Goal: Find specific page/section: Find specific page/section

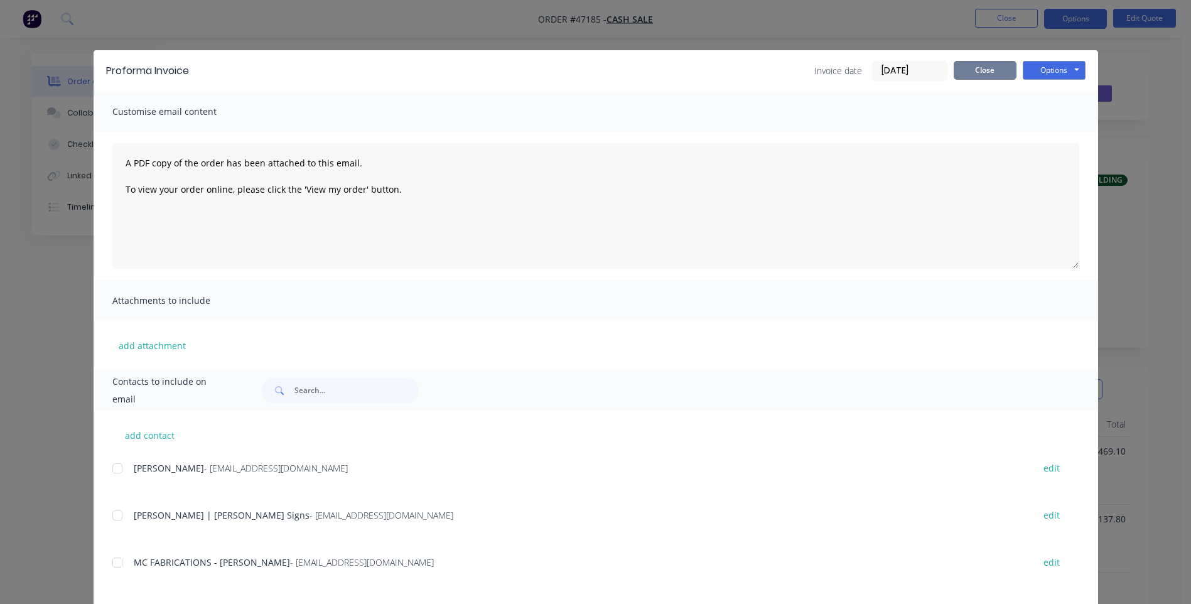
click at [969, 62] on button "Close" at bounding box center [985, 70] width 63 height 19
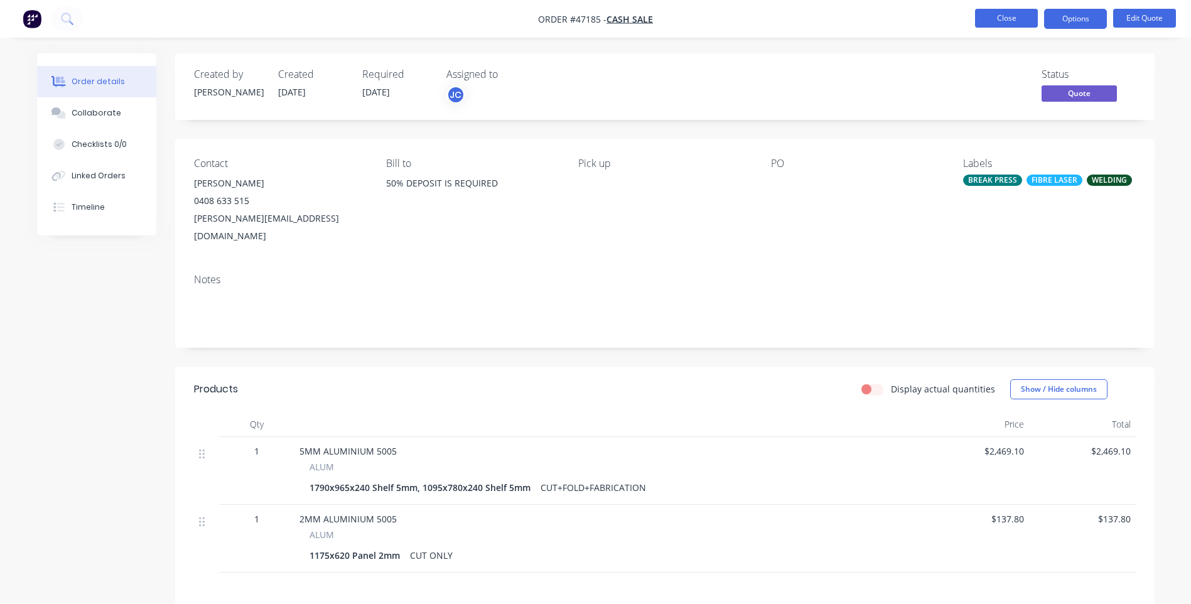
click at [995, 15] on button "Close" at bounding box center [1006, 18] width 63 height 19
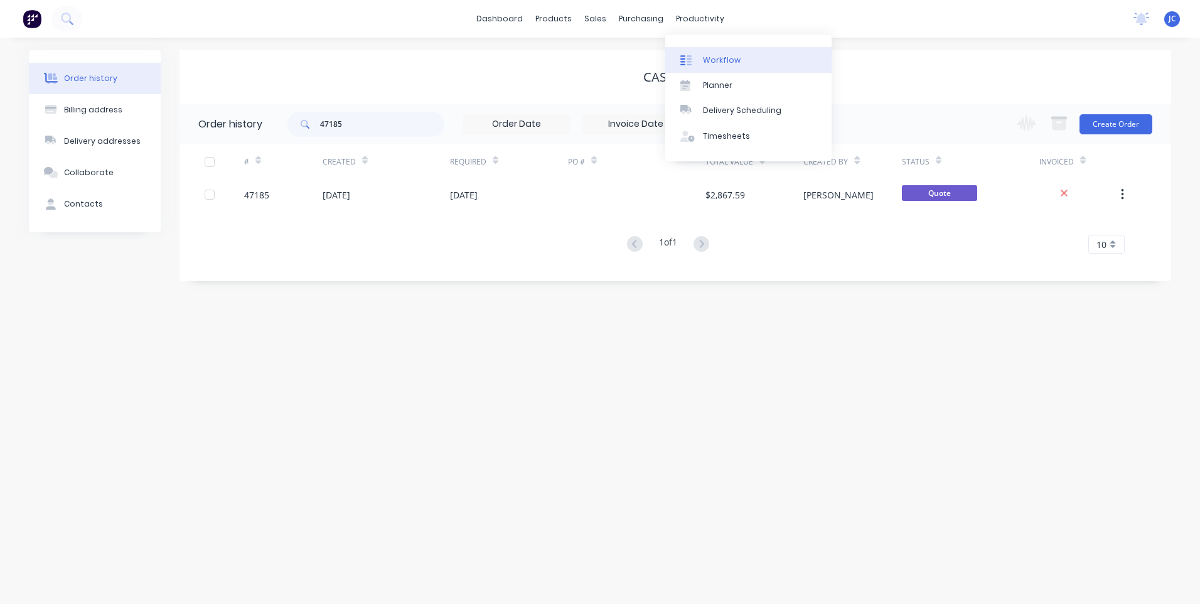
click at [711, 56] on div "Workflow" at bounding box center [722, 60] width 38 height 11
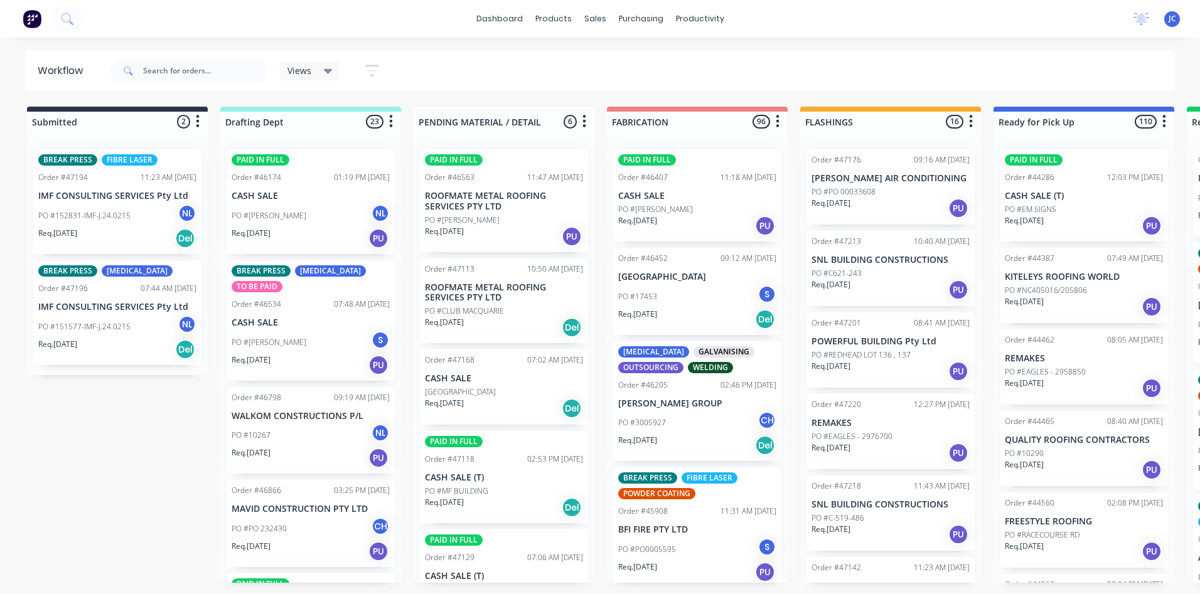
click at [373, 70] on icon "button" at bounding box center [372, 71] width 10 height 2
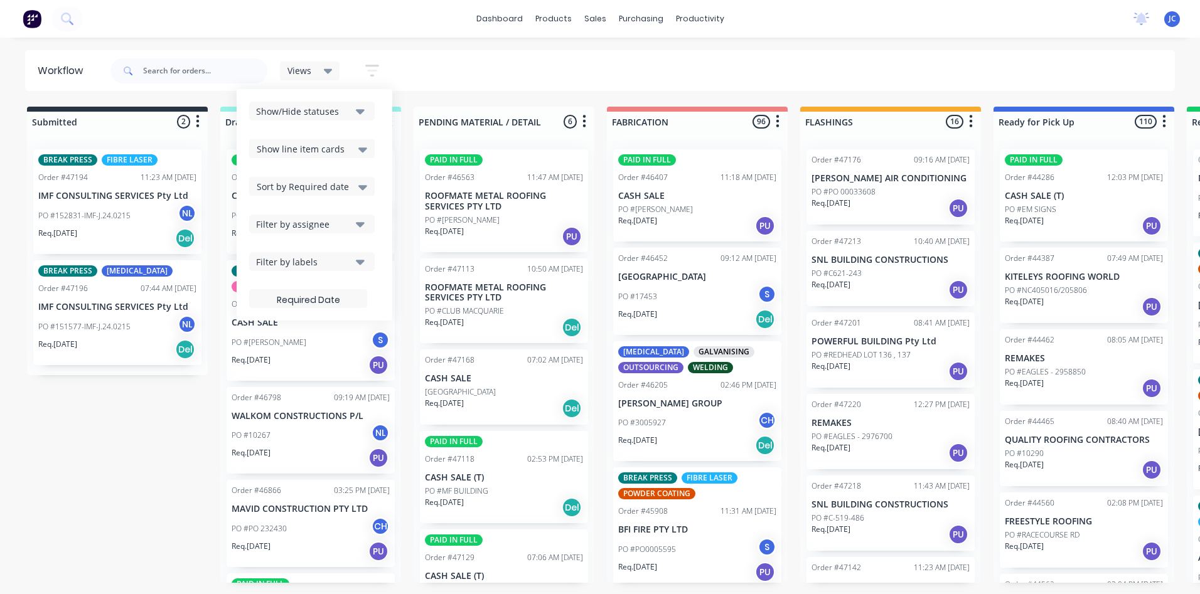
click at [338, 218] on div "Filter by assignee" at bounding box center [303, 224] width 95 height 13
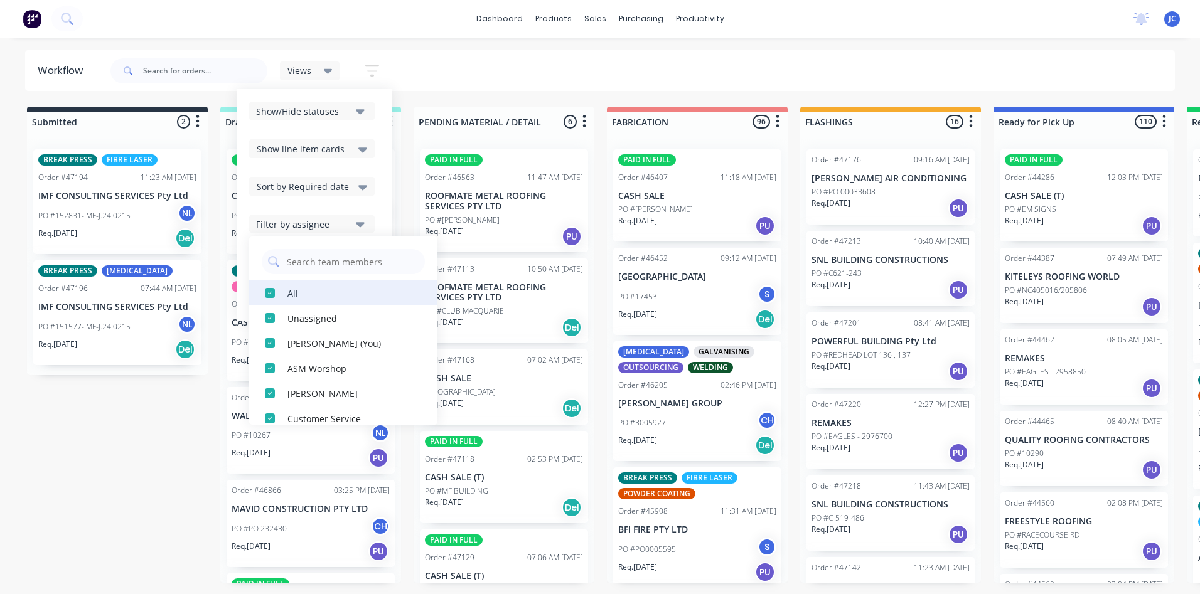
click at [269, 291] on div "button" at bounding box center [269, 293] width 25 height 25
click at [270, 292] on div "button" at bounding box center [269, 293] width 25 height 25
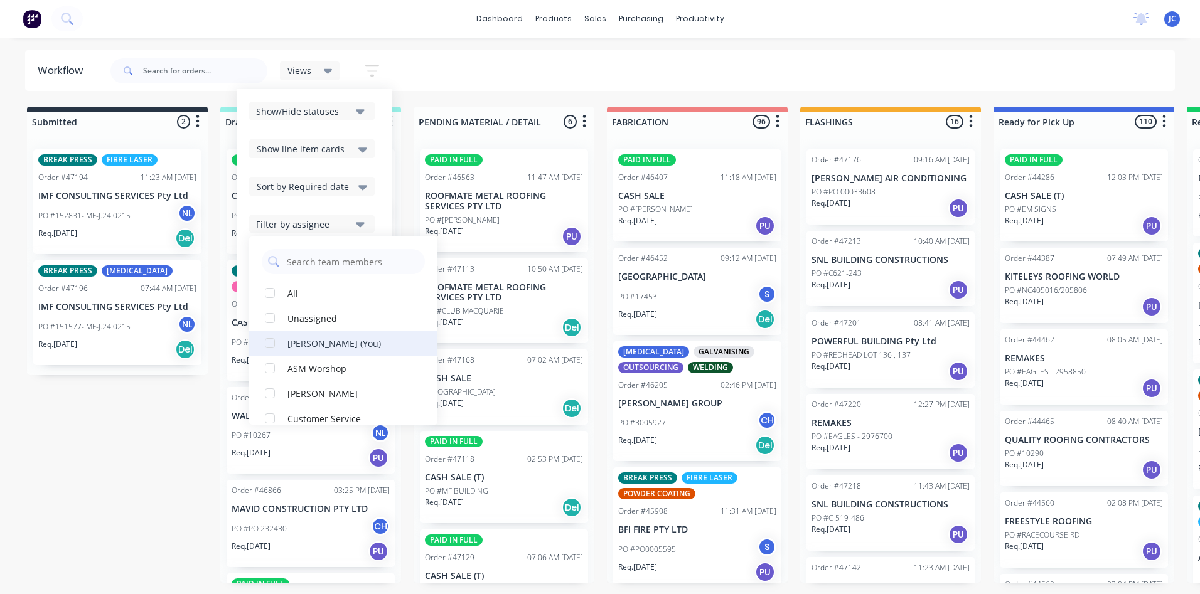
click at [275, 341] on div "button" at bounding box center [269, 343] width 25 height 25
click at [327, 72] on icon at bounding box center [328, 71] width 9 height 5
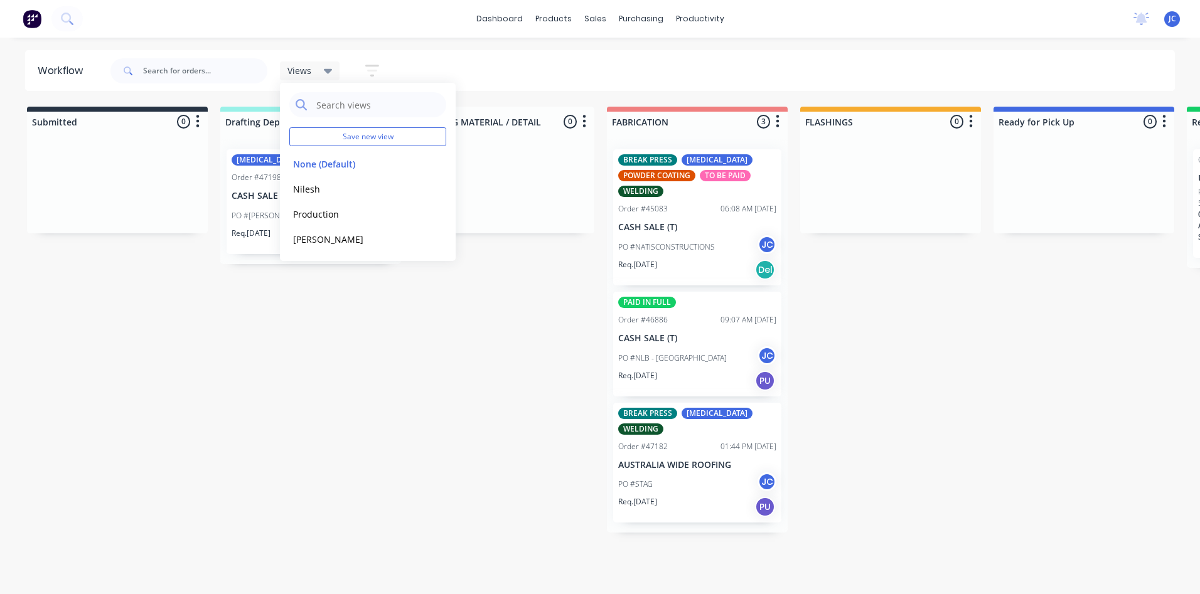
click at [534, 68] on div "Views Save new view None (Default) edit Nilesh edit Production edit Stuart edit…" at bounding box center [642, 71] width 1068 height 38
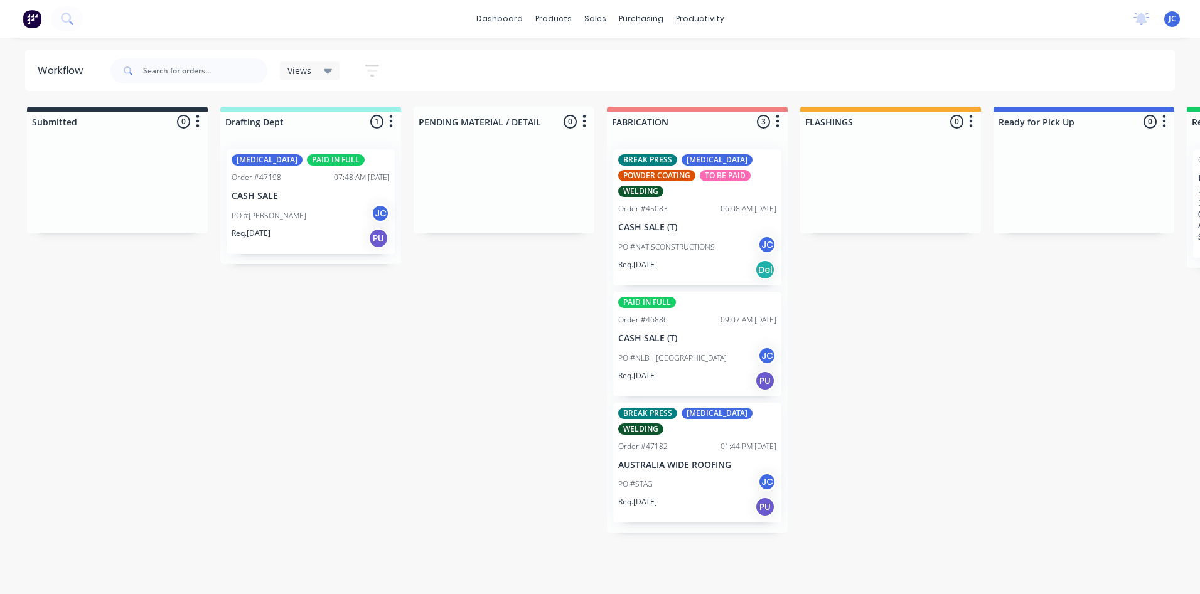
click at [326, 67] on icon at bounding box center [328, 71] width 9 height 14
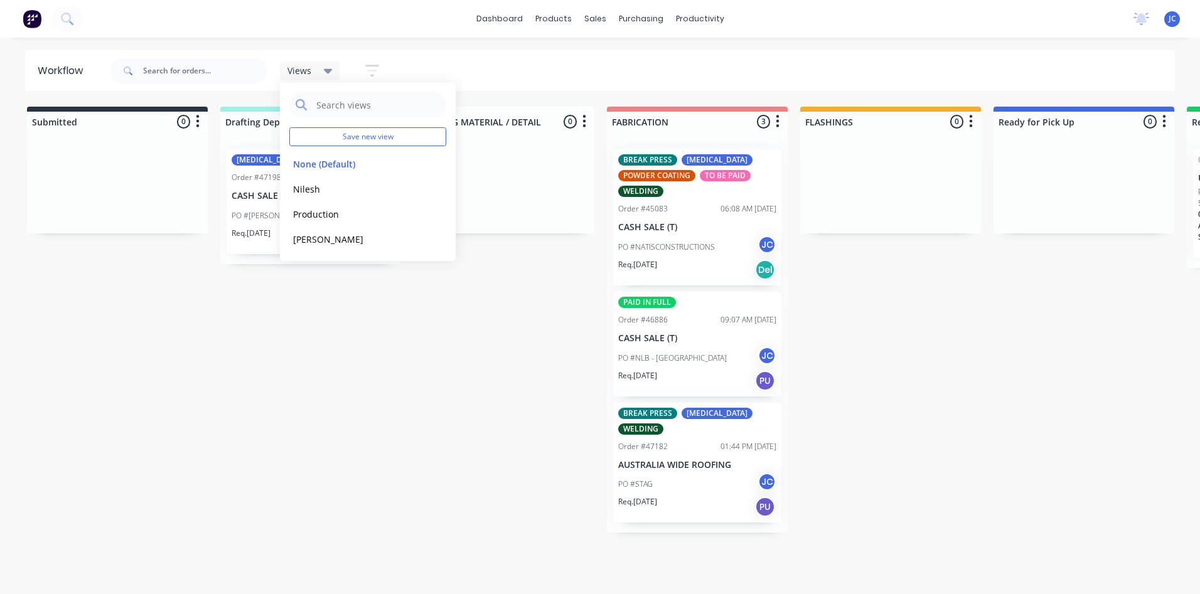
click at [441, 63] on div "Views Save new view None (Default) edit Nilesh edit Production edit Stuart edit…" at bounding box center [642, 71] width 1068 height 38
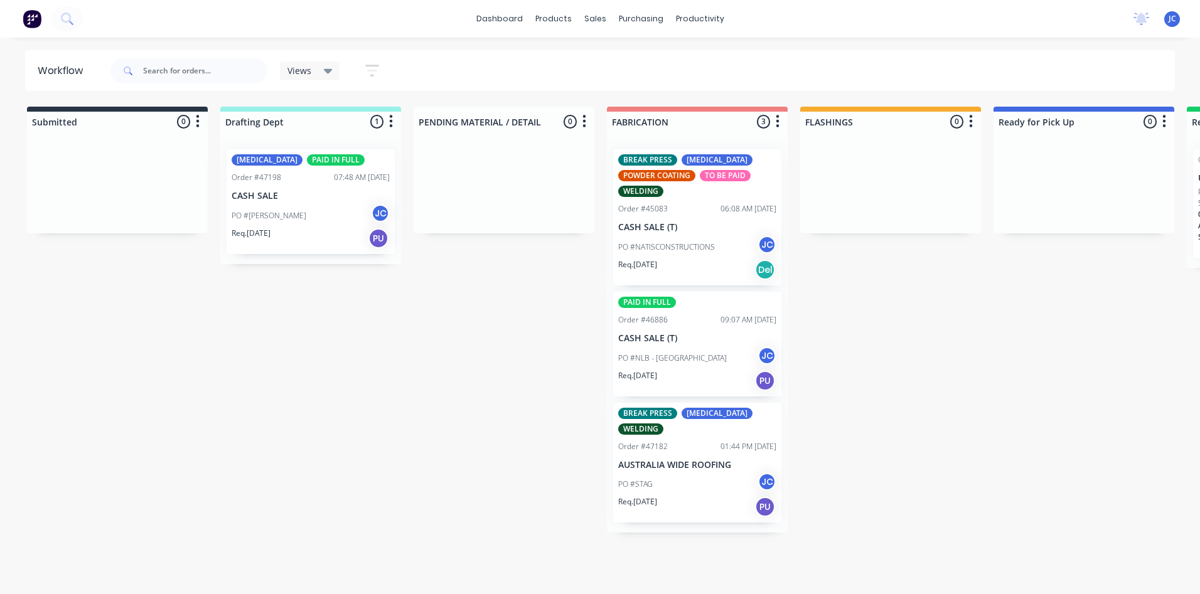
click at [381, 70] on button "button" at bounding box center [372, 70] width 40 height 24
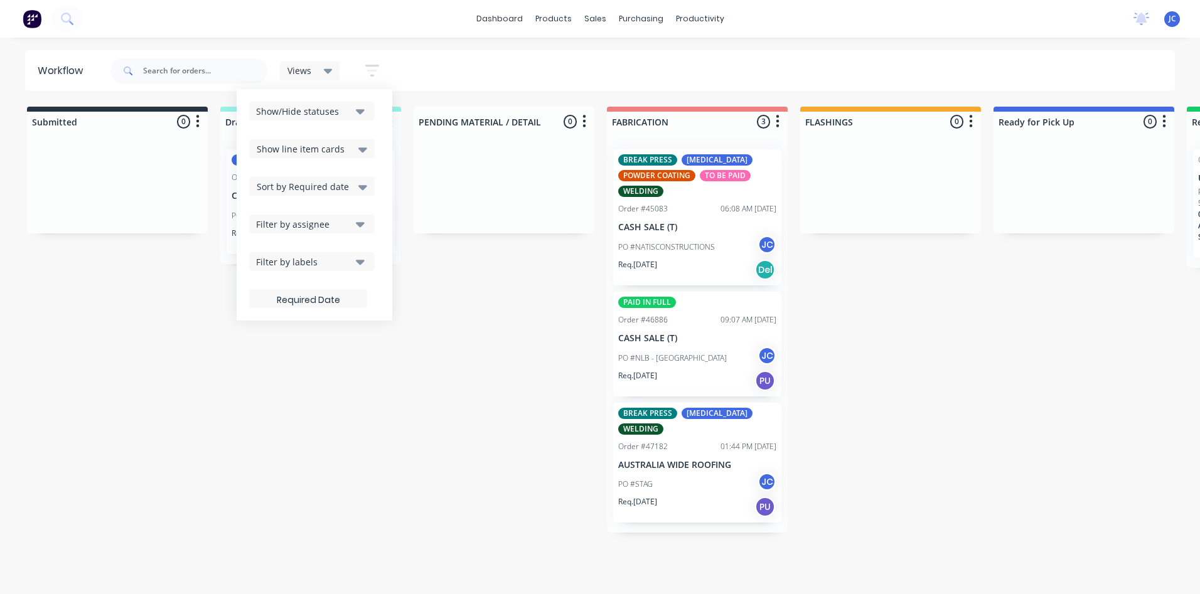
click at [358, 227] on icon "button" at bounding box center [360, 224] width 9 height 14
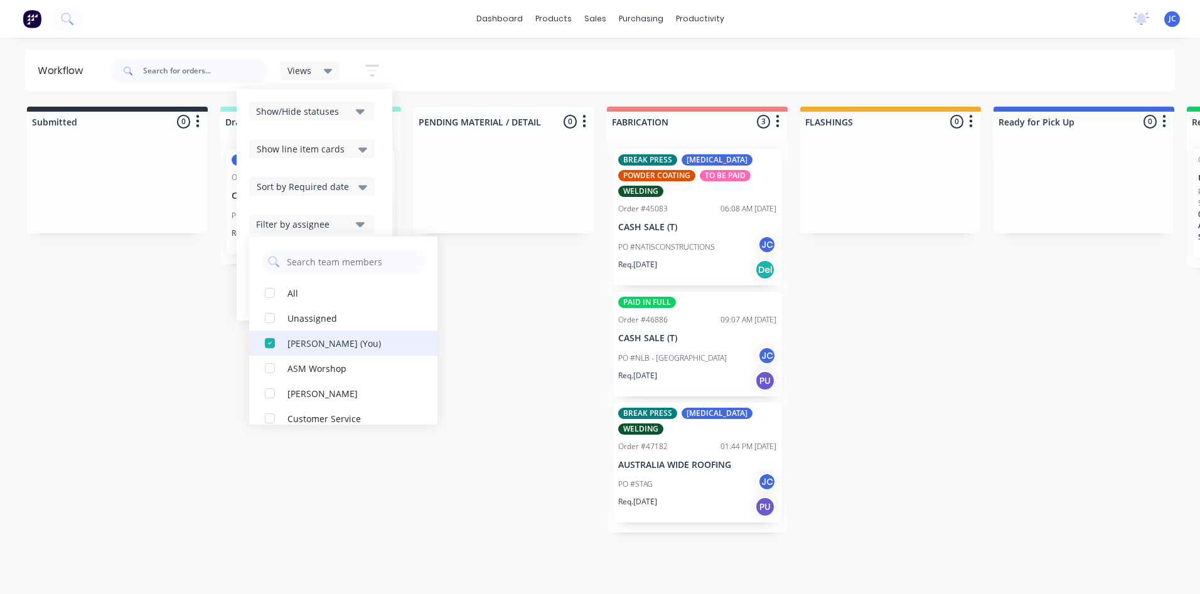
click at [270, 341] on div "button" at bounding box center [269, 343] width 25 height 25
click at [392, 45] on div "dashboard products sales purchasing productivity dashboard products Product Cat…" at bounding box center [600, 259] width 1200 height 519
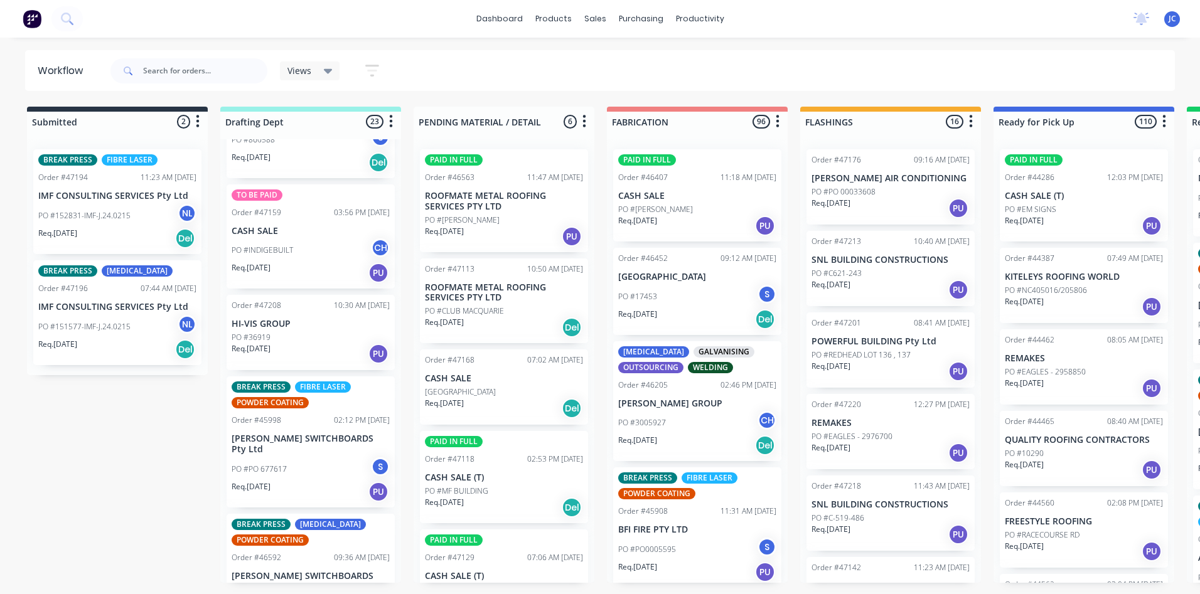
scroll to position [2144, 0]
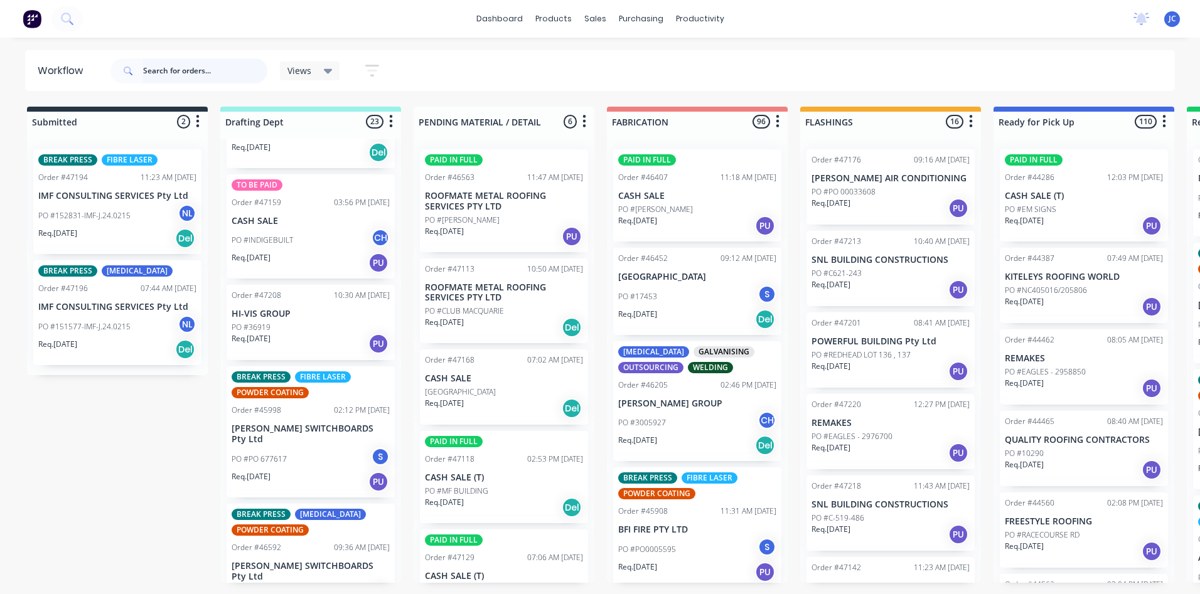
click at [184, 71] on input "text" at bounding box center [205, 70] width 124 height 25
type input "[GEOGRAPHIC_DATA]"
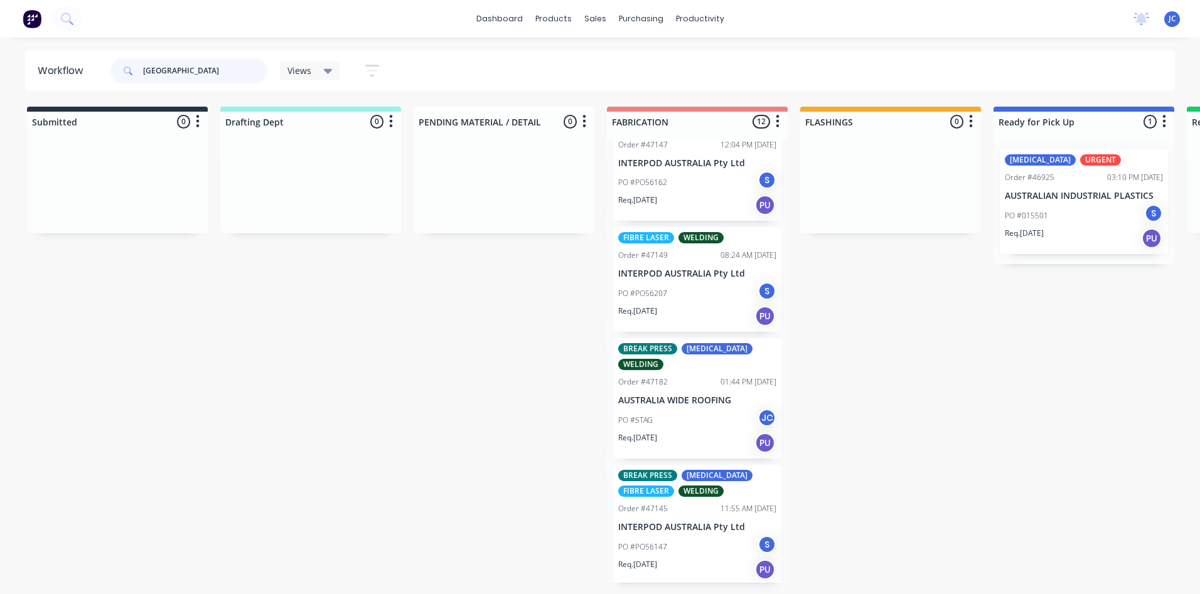
scroll to position [957, 0]
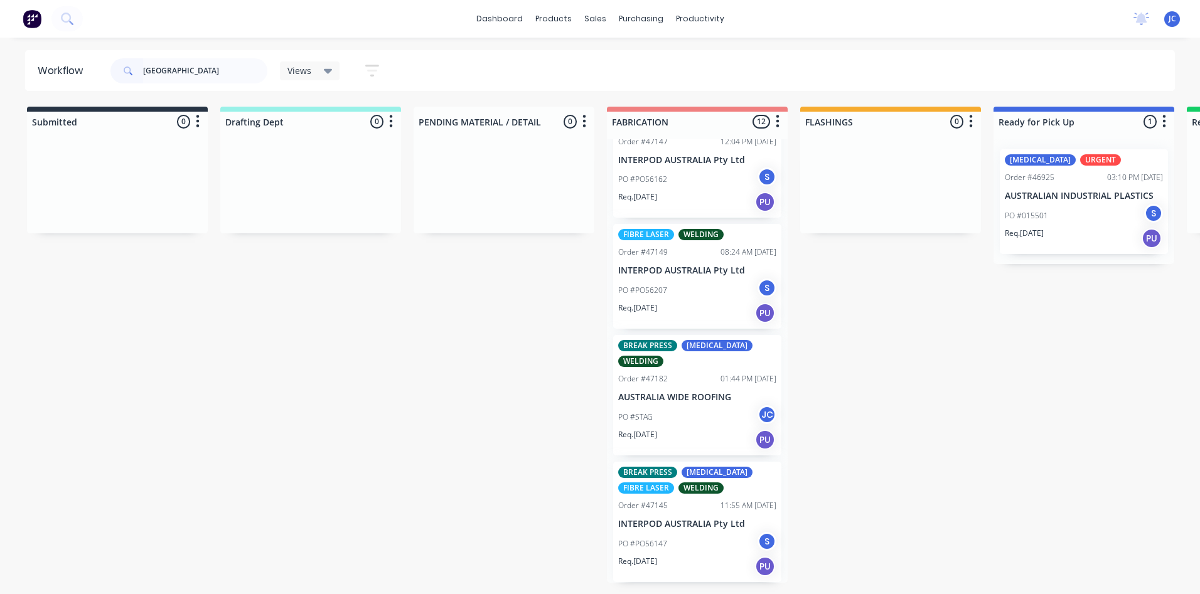
click at [665, 399] on p "AUSTRALIA WIDE ROOFING" at bounding box center [697, 397] width 158 height 11
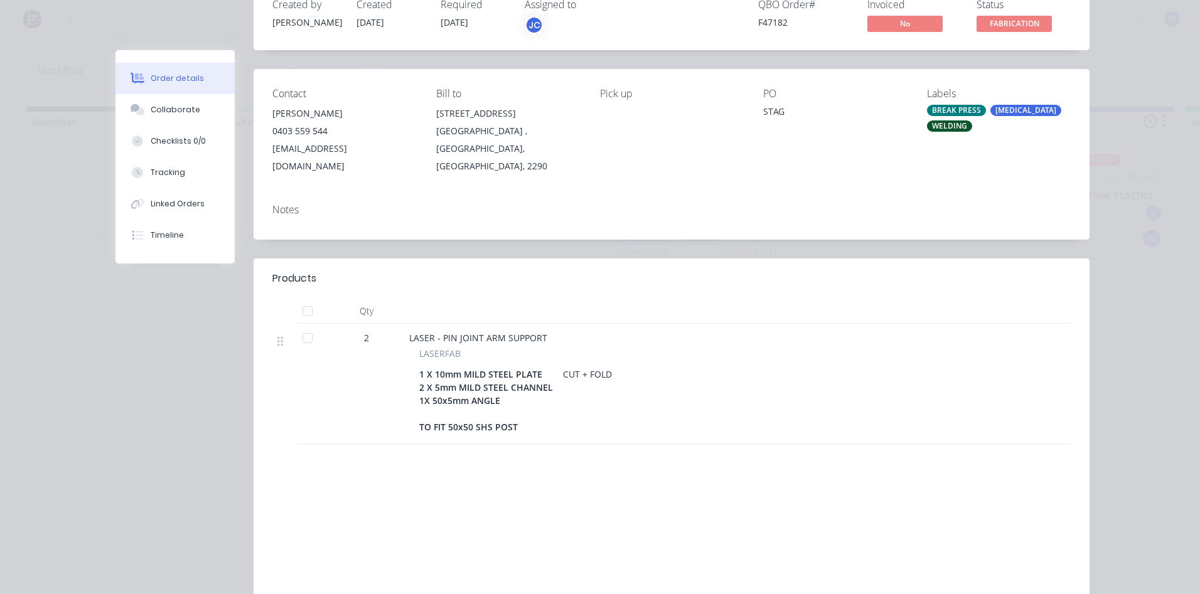
scroll to position [0, 0]
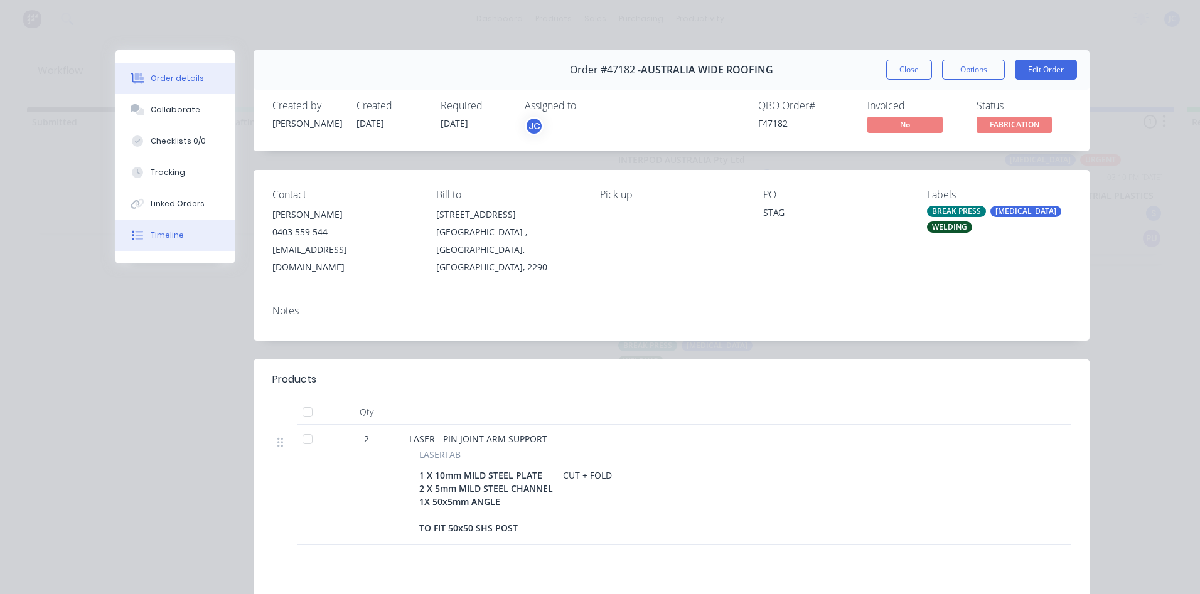
click at [151, 233] on div "Timeline" at bounding box center [167, 235] width 33 height 11
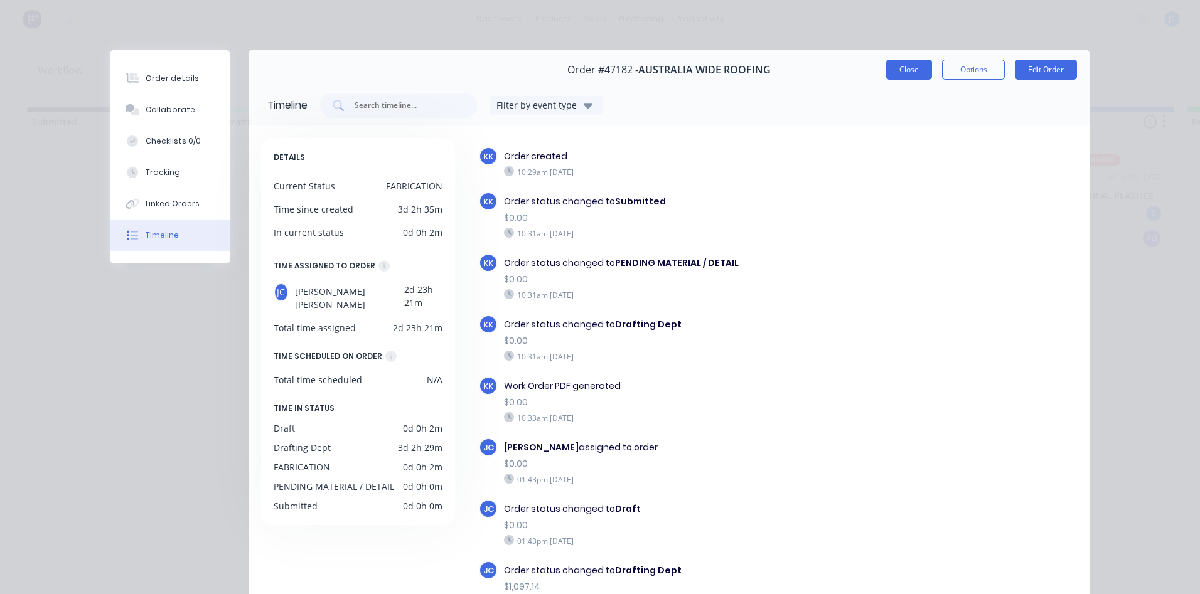
click at [901, 70] on button "Close" at bounding box center [909, 70] width 46 height 20
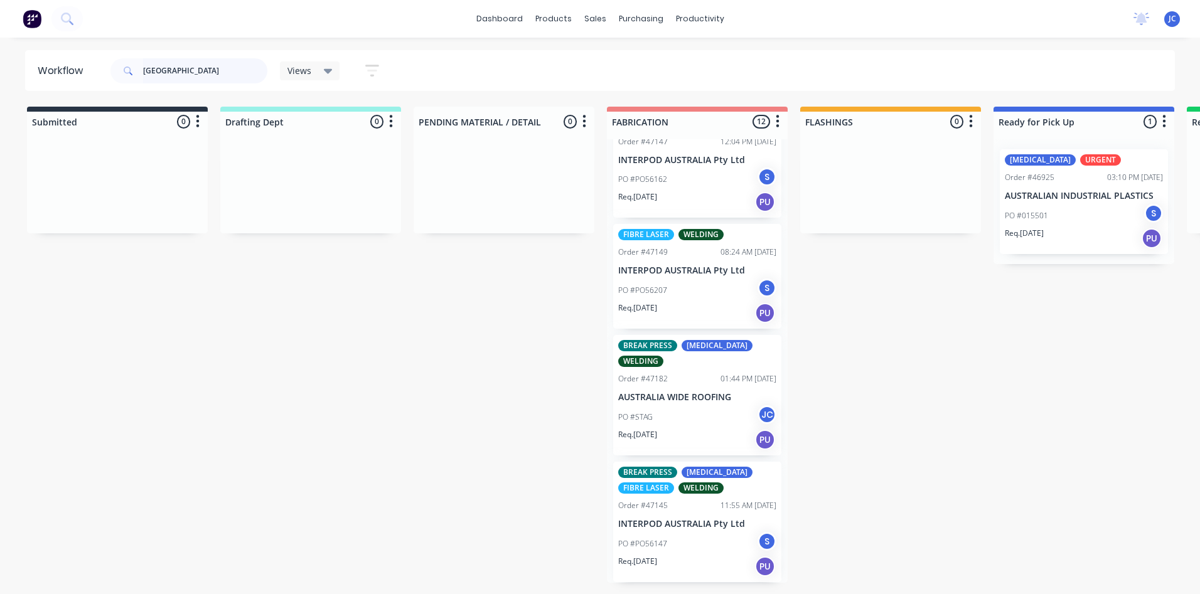
drag, startPoint x: 207, startPoint y: 68, endPoint x: 111, endPoint y: 73, distance: 95.5
click at [111, 73] on div "[GEOGRAPHIC_DATA]" at bounding box center [188, 70] width 157 height 25
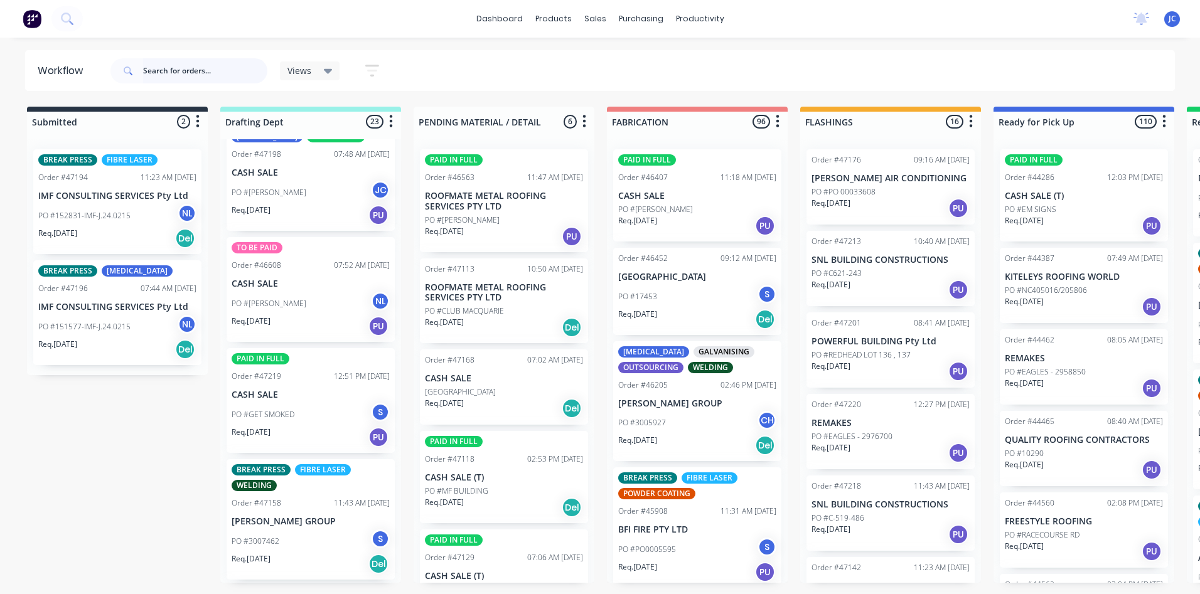
scroll to position [879, 0]
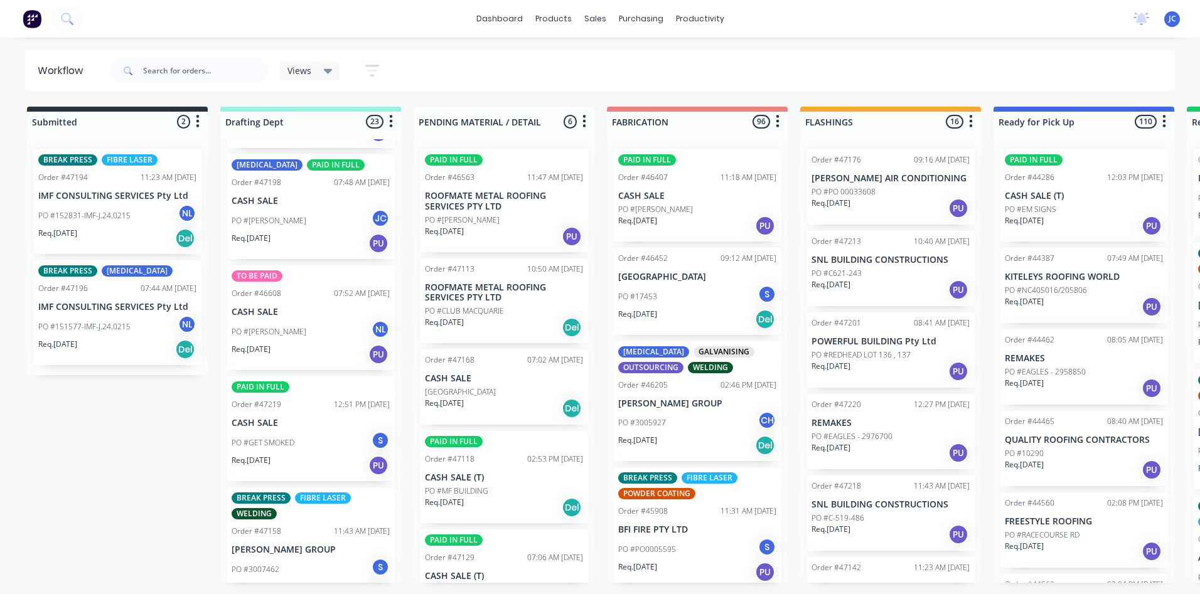
click at [269, 210] on div "PO #[PERSON_NAME]" at bounding box center [311, 221] width 158 height 24
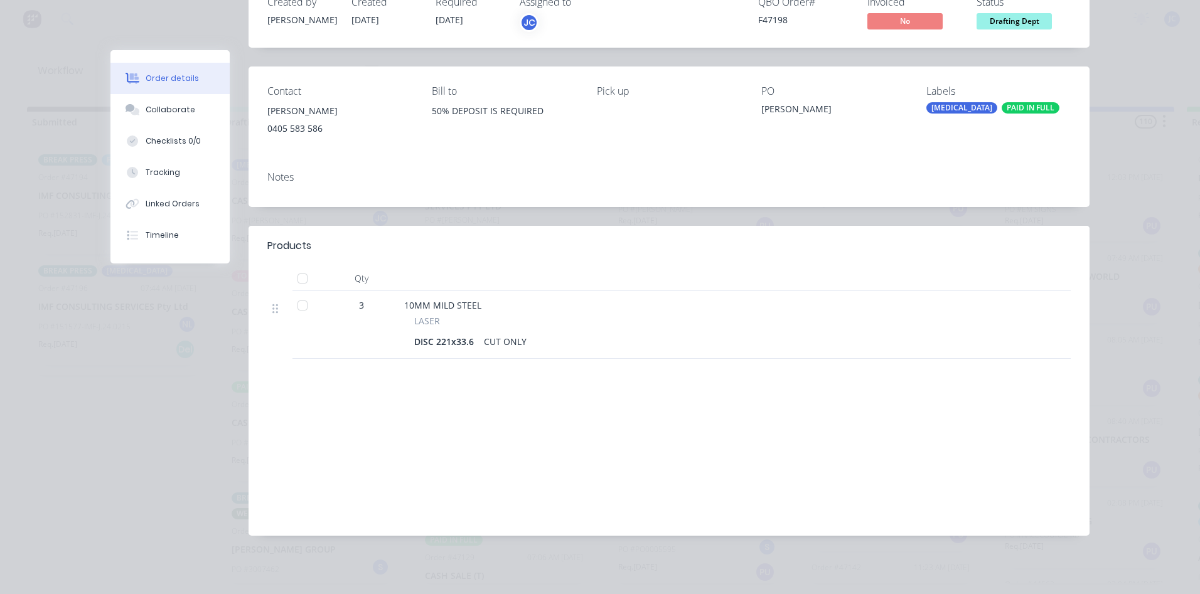
scroll to position [0, 0]
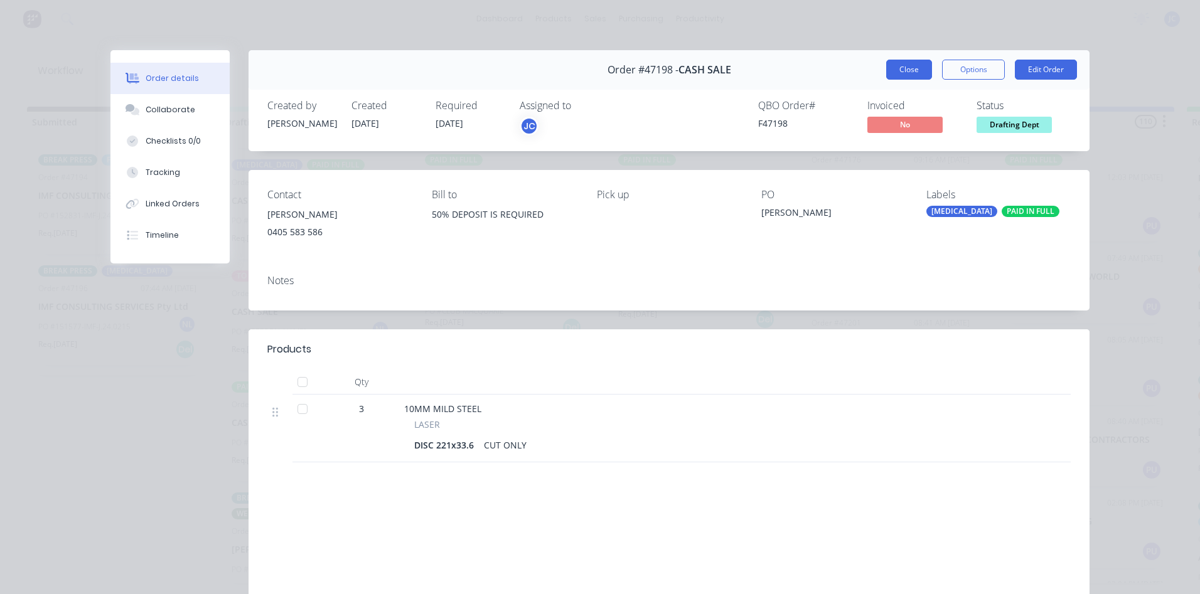
click at [908, 68] on button "Close" at bounding box center [909, 70] width 46 height 20
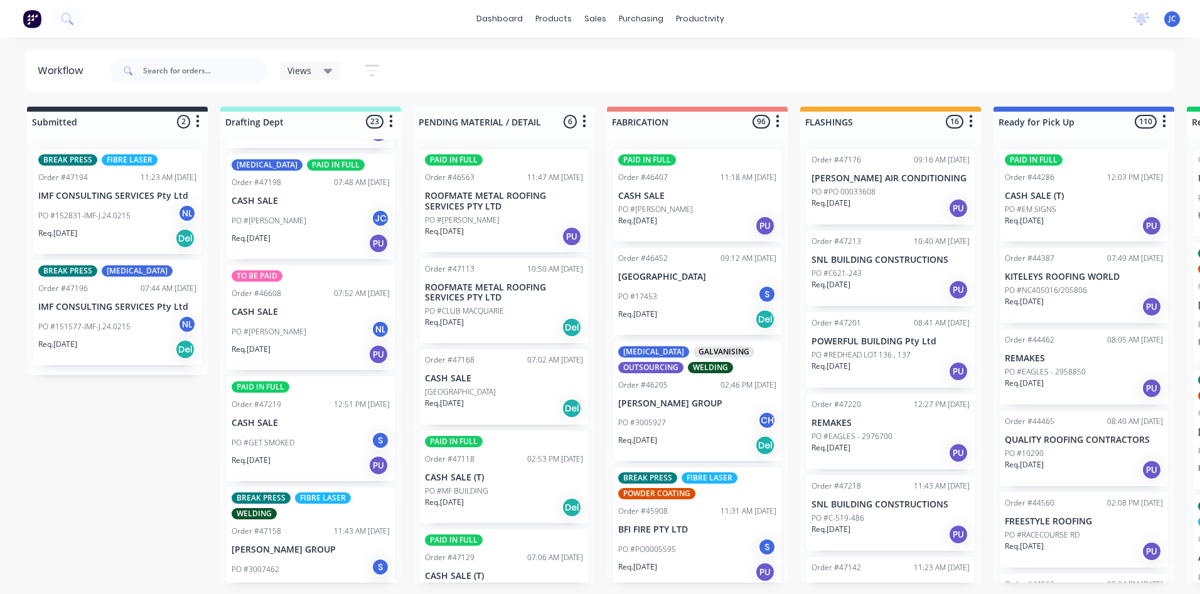
click at [363, 186] on div "07:48 AM [DATE]" at bounding box center [362, 182] width 56 height 11
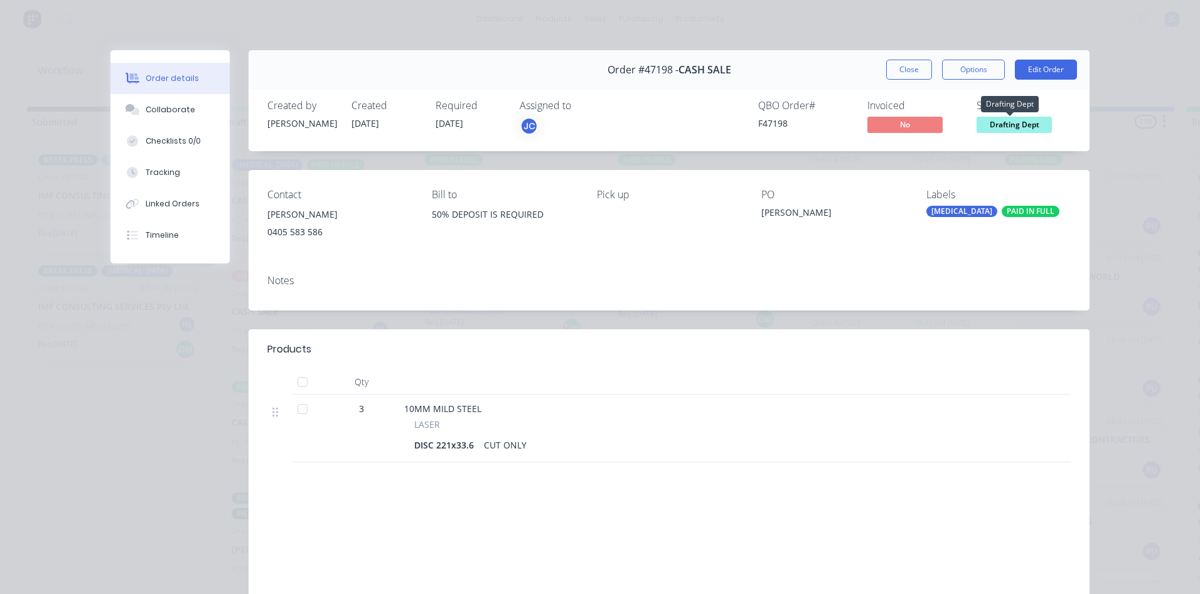
click at [987, 118] on span "Drafting Dept" at bounding box center [1014, 125] width 75 height 16
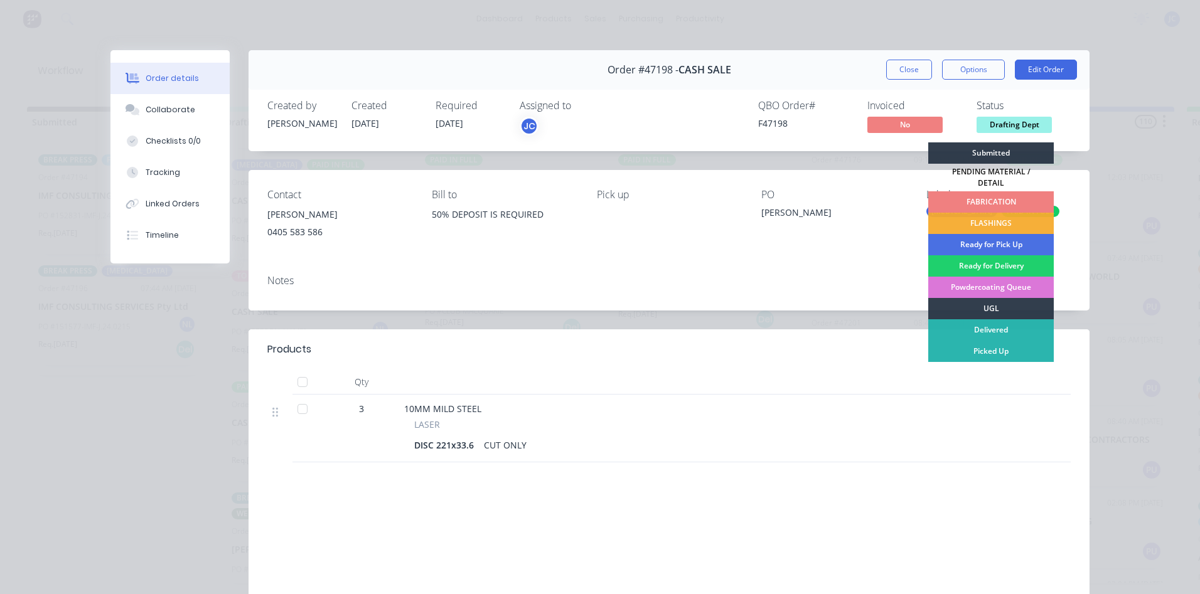
click at [984, 193] on div "FABRICATION" at bounding box center [991, 201] width 126 height 21
